Goal: Find specific page/section: Find specific page/section

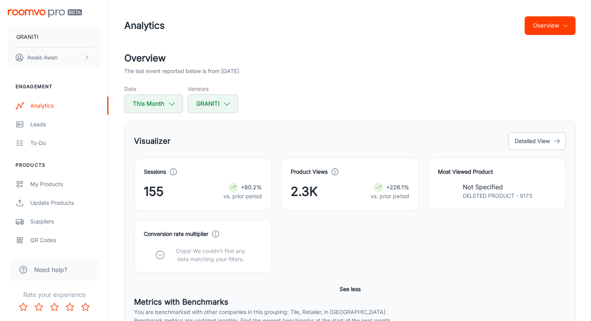
click at [474, 174] on h4 "Most Viewed Product" at bounding box center [497, 172] width 118 height 9
click at [474, 173] on h4 "Most Viewed Product" at bounding box center [497, 172] width 118 height 9
click at [521, 139] on button "Detailed View" at bounding box center [538, 141] width 58 height 18
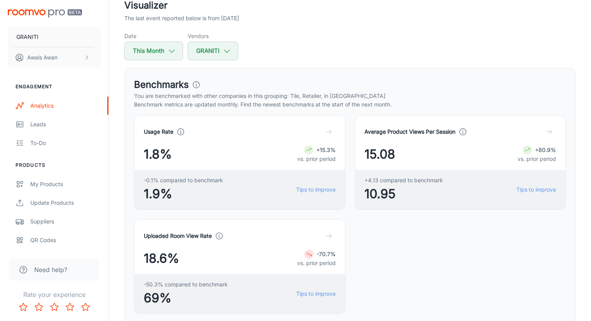
scroll to position [117, 0]
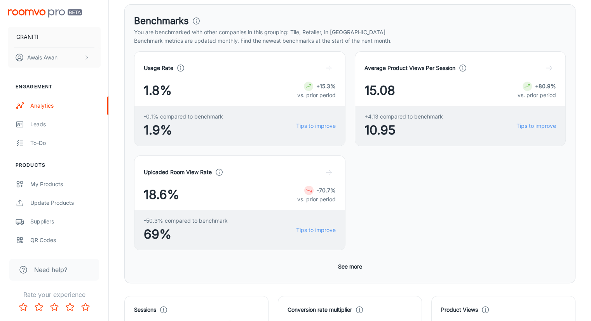
click at [347, 260] on button "See more" at bounding box center [350, 267] width 30 height 14
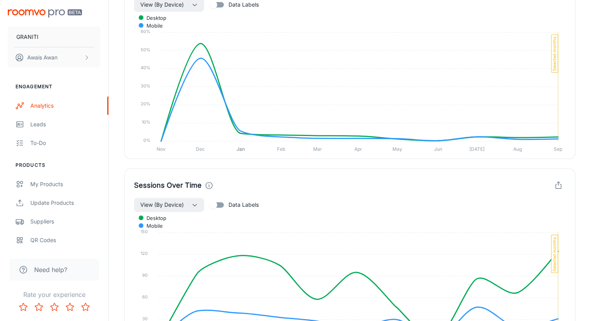
scroll to position [1048, 0]
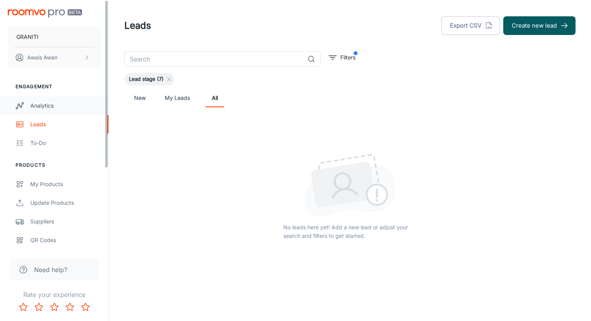
click at [34, 111] on link "Analytics" at bounding box center [54, 105] width 108 height 19
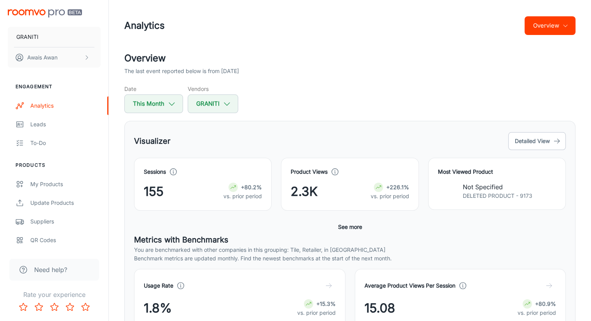
click at [483, 196] on p "DELETED PRODUCT - 9173" at bounding box center [498, 196] width 70 height 9
click at [509, 193] on p "DELETED PRODUCT - 9173" at bounding box center [498, 196] width 70 height 9
click at [523, 193] on p "DELETED PRODUCT - 9173" at bounding box center [498, 196] width 70 height 9
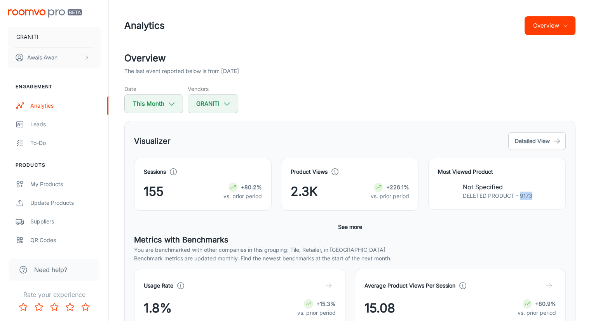
click at [523, 193] on p "DELETED PRODUCT - 9173" at bounding box center [498, 196] width 70 height 9
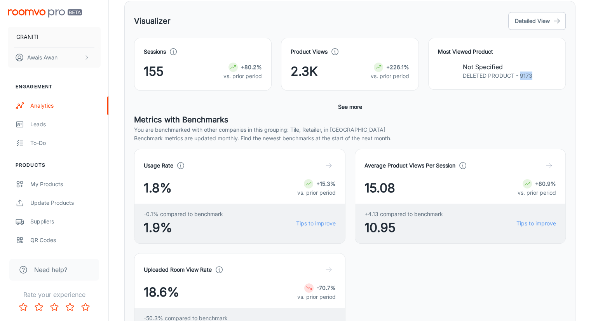
scroll to position [61, 0]
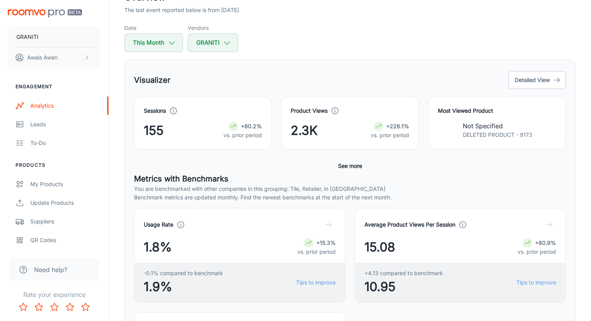
click at [512, 133] on p "DELETED PRODUCT - 9173" at bounding box center [498, 135] width 70 height 9
click at [498, 138] on p "DELETED PRODUCT - 9173" at bounding box center [498, 135] width 70 height 9
click at [523, 134] on p "DELETED PRODUCT - 9173" at bounding box center [498, 135] width 70 height 9
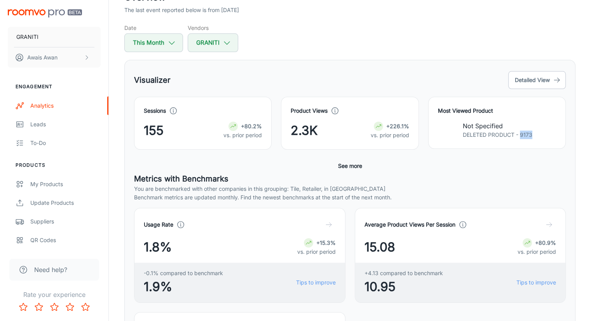
click at [523, 134] on p "DELETED PRODUCT - 9173" at bounding box center [498, 135] width 70 height 9
click at [477, 113] on h4 "Most Viewed Product" at bounding box center [497, 111] width 118 height 9
click at [477, 112] on h4 "Most Viewed Product" at bounding box center [497, 111] width 118 height 9
click at [449, 131] on div "Not Specified DELETED PRODUCT - 9173" at bounding box center [497, 130] width 118 height 18
click at [341, 164] on button "See more" at bounding box center [350, 166] width 30 height 14
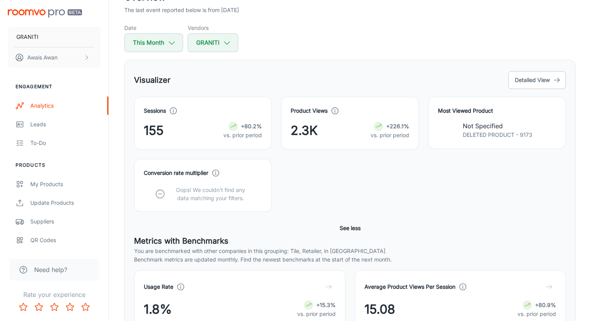
click at [219, 171] on icon at bounding box center [216, 173] width 9 height 9
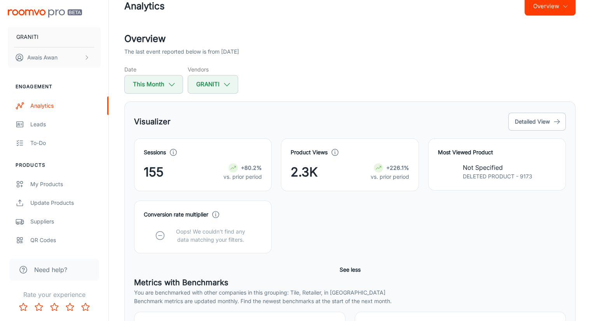
scroll to position [7, 0]
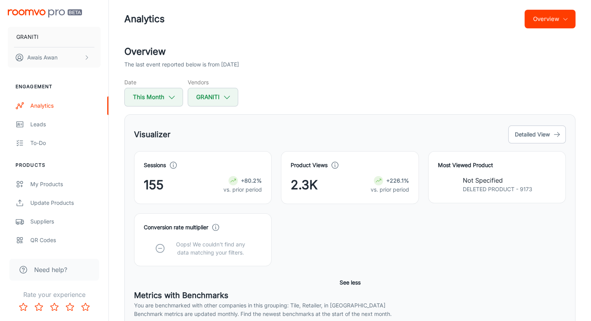
click at [488, 182] on p "Not Specified" at bounding box center [498, 180] width 70 height 9
click at [491, 185] on p "DELETED PRODUCT - 9173" at bounding box center [498, 189] width 70 height 9
click at [524, 187] on p "DELETED PRODUCT - 9173" at bounding box center [498, 189] width 70 height 9
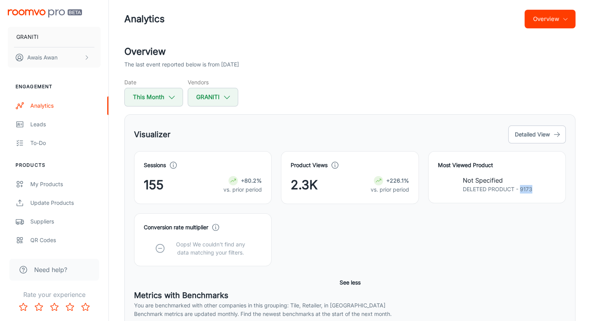
copy p "9173"
click at [47, 185] on div "My Products" at bounding box center [65, 184] width 70 height 9
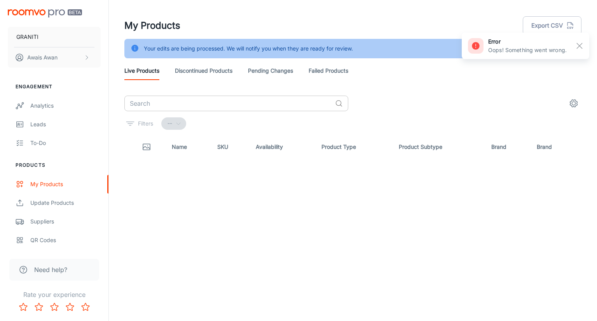
click at [280, 117] on div "Filters --" at bounding box center [352, 123] width 457 height 12
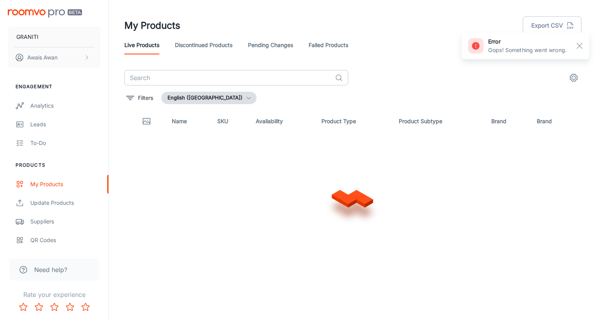
click at [262, 79] on input "text" at bounding box center [228, 78] width 208 height 16
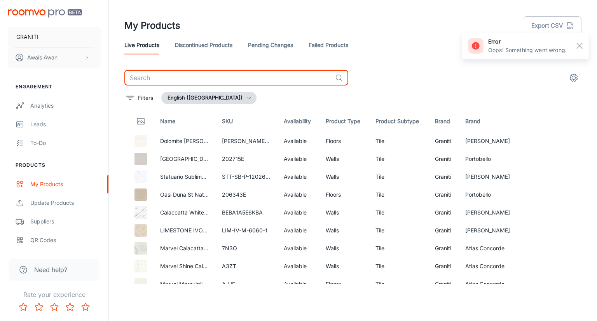
paste input "9173"
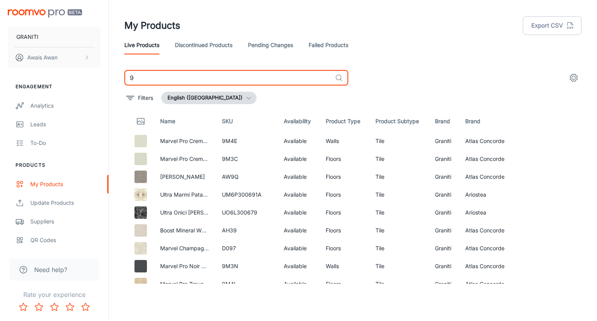
type input "9"
